Goal: Transaction & Acquisition: Purchase product/service

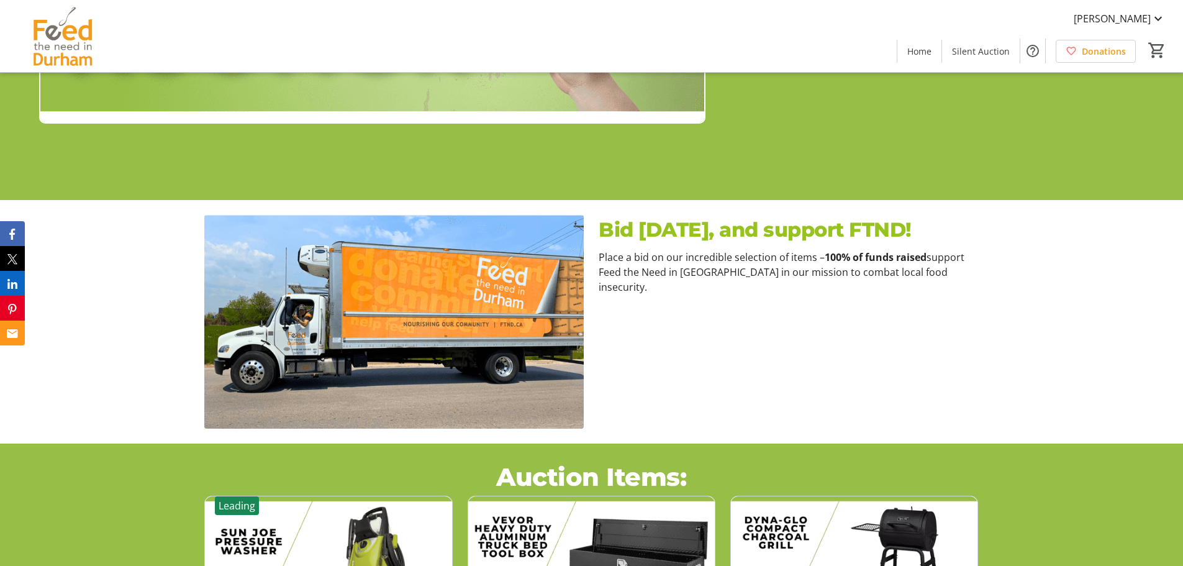
scroll to position [435, 0]
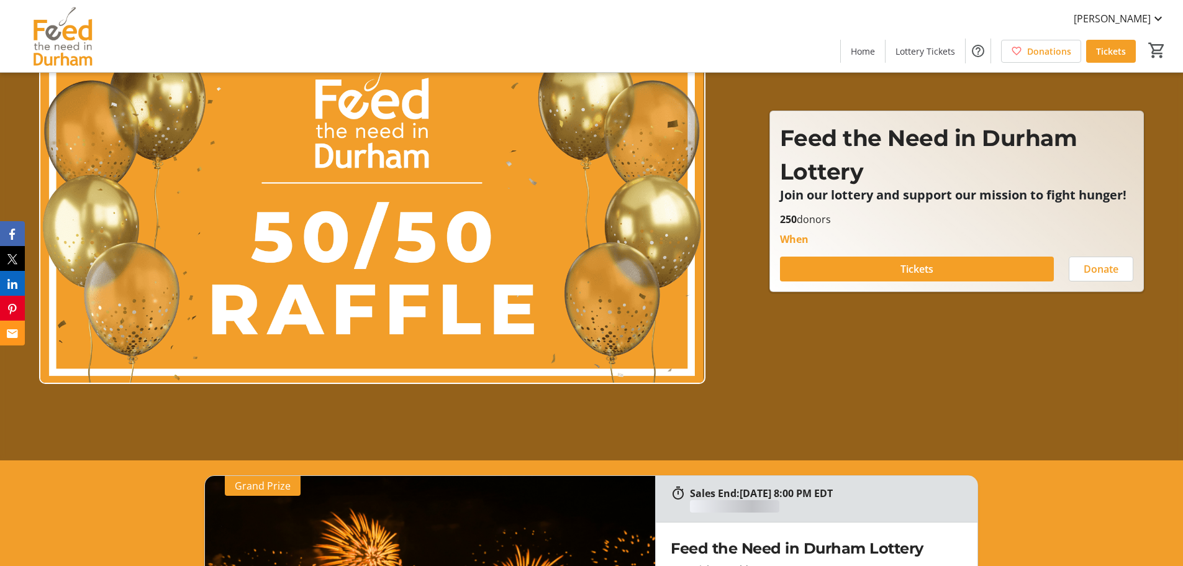
scroll to position [186, 0]
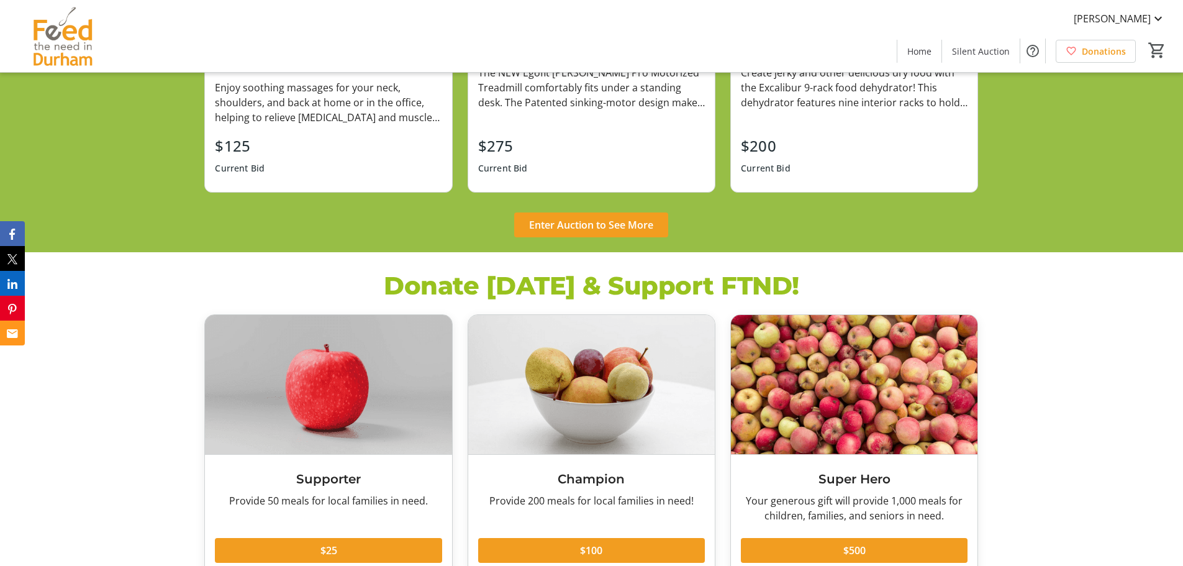
scroll to position [1367, 0]
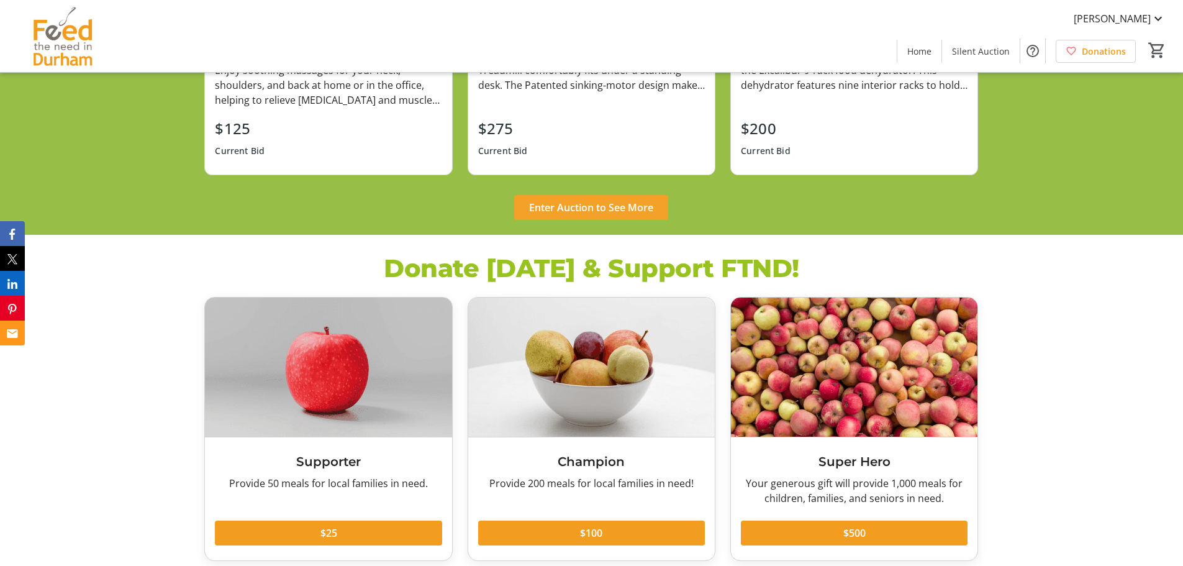
click at [609, 199] on span at bounding box center [591, 208] width 154 height 30
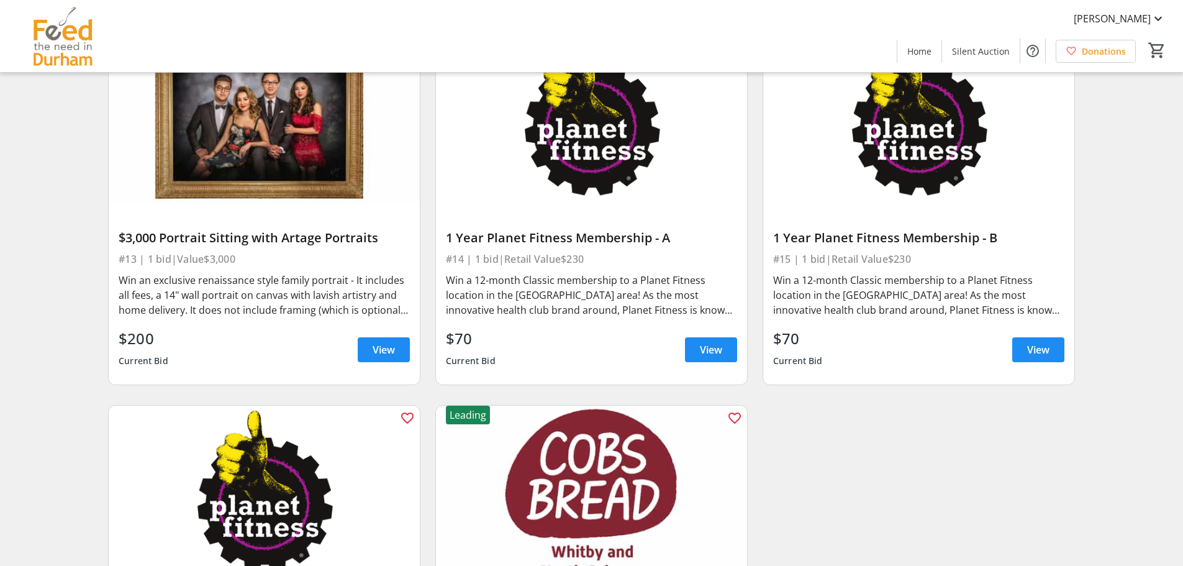
scroll to position [1577, 0]
